Goal: Check status: Check status

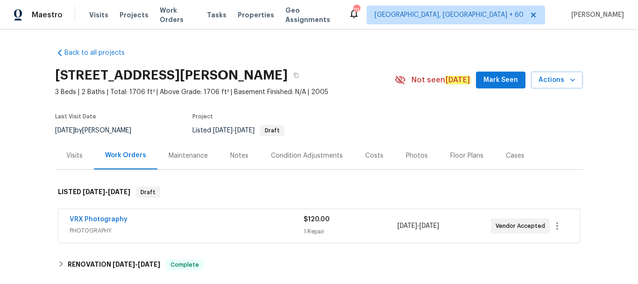
click at [74, 151] on div "Visits" at bounding box center [74, 155] width 16 height 9
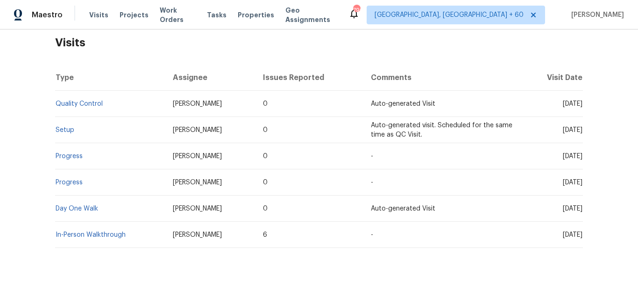
scroll to position [183, 0]
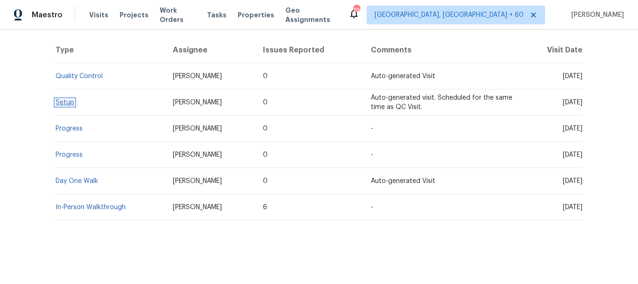
click at [62, 99] on link "Setup" at bounding box center [65, 102] width 19 height 7
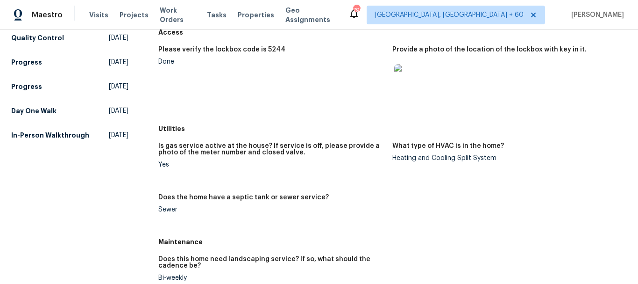
scroll to position [45, 0]
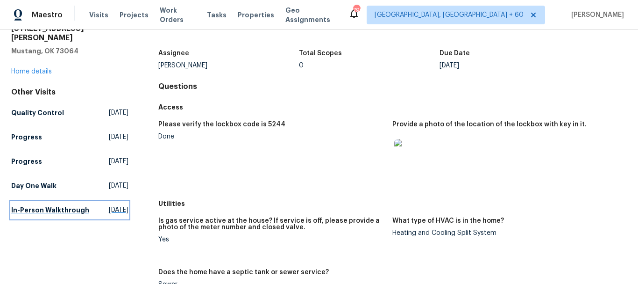
click at [32, 208] on h5 "In-Person Walkthrough" at bounding box center [50, 209] width 78 height 9
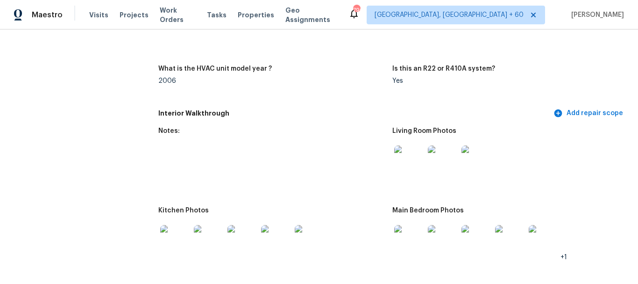
scroll to position [932, 0]
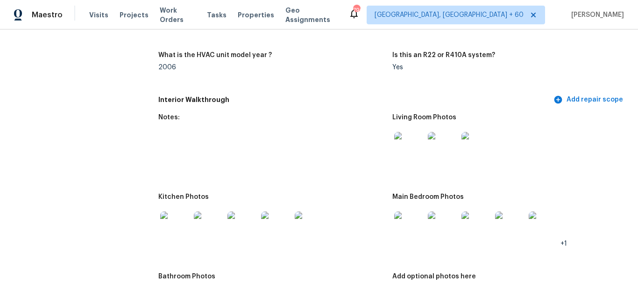
click at [405, 156] on img at bounding box center [409, 147] width 30 height 30
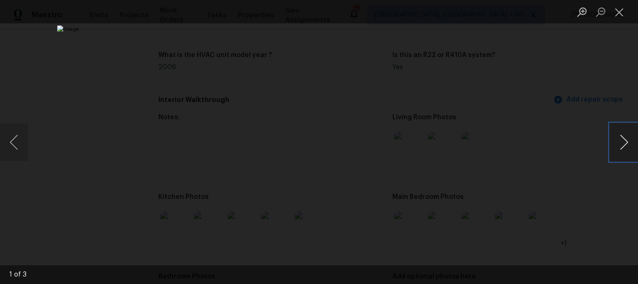
click at [615, 138] on button "Next image" at bounding box center [624, 141] width 28 height 37
